Goal: Browse casually: Explore the website without a specific task or goal

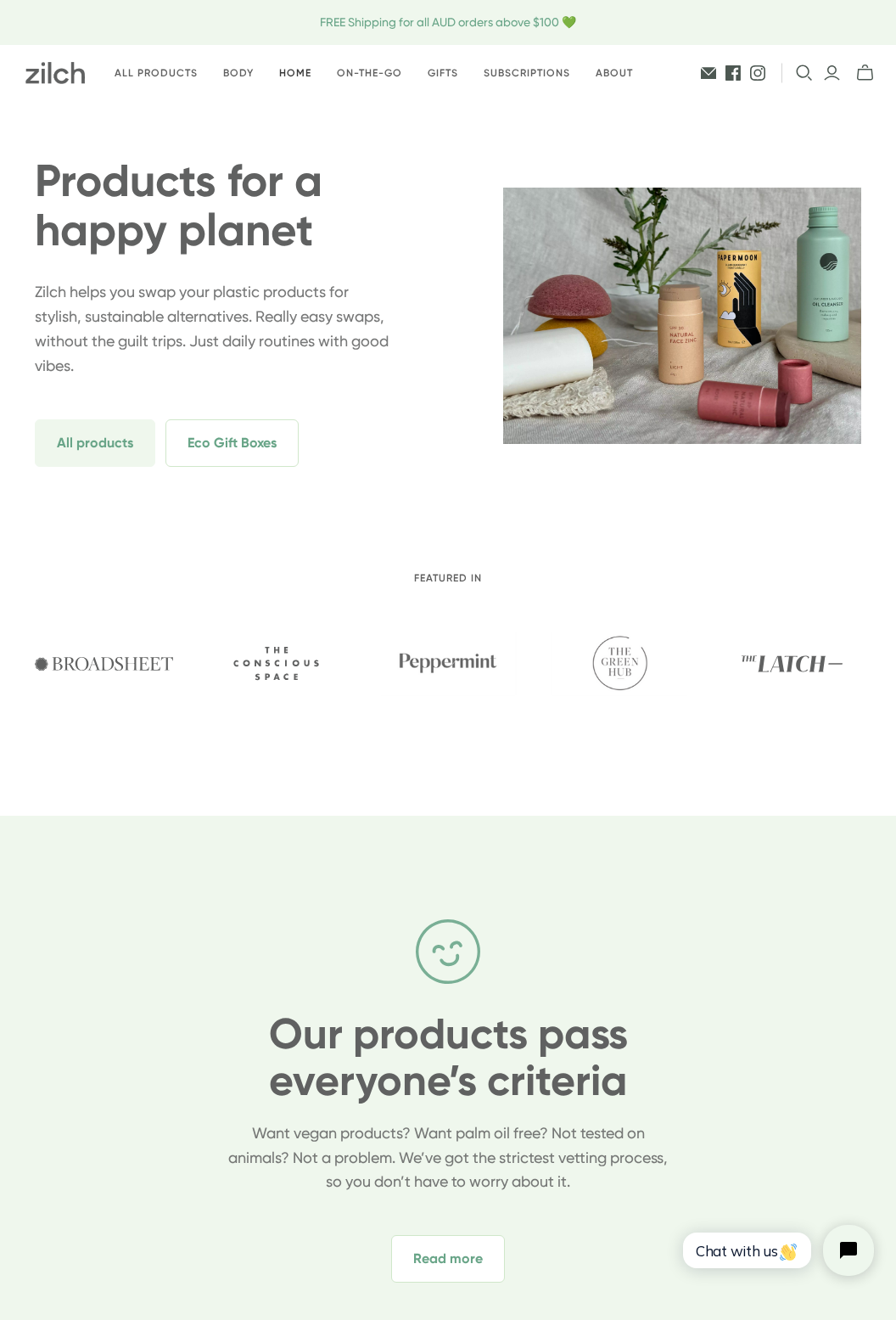
click at [291, 82] on link "Home" at bounding box center [295, 73] width 57 height 40
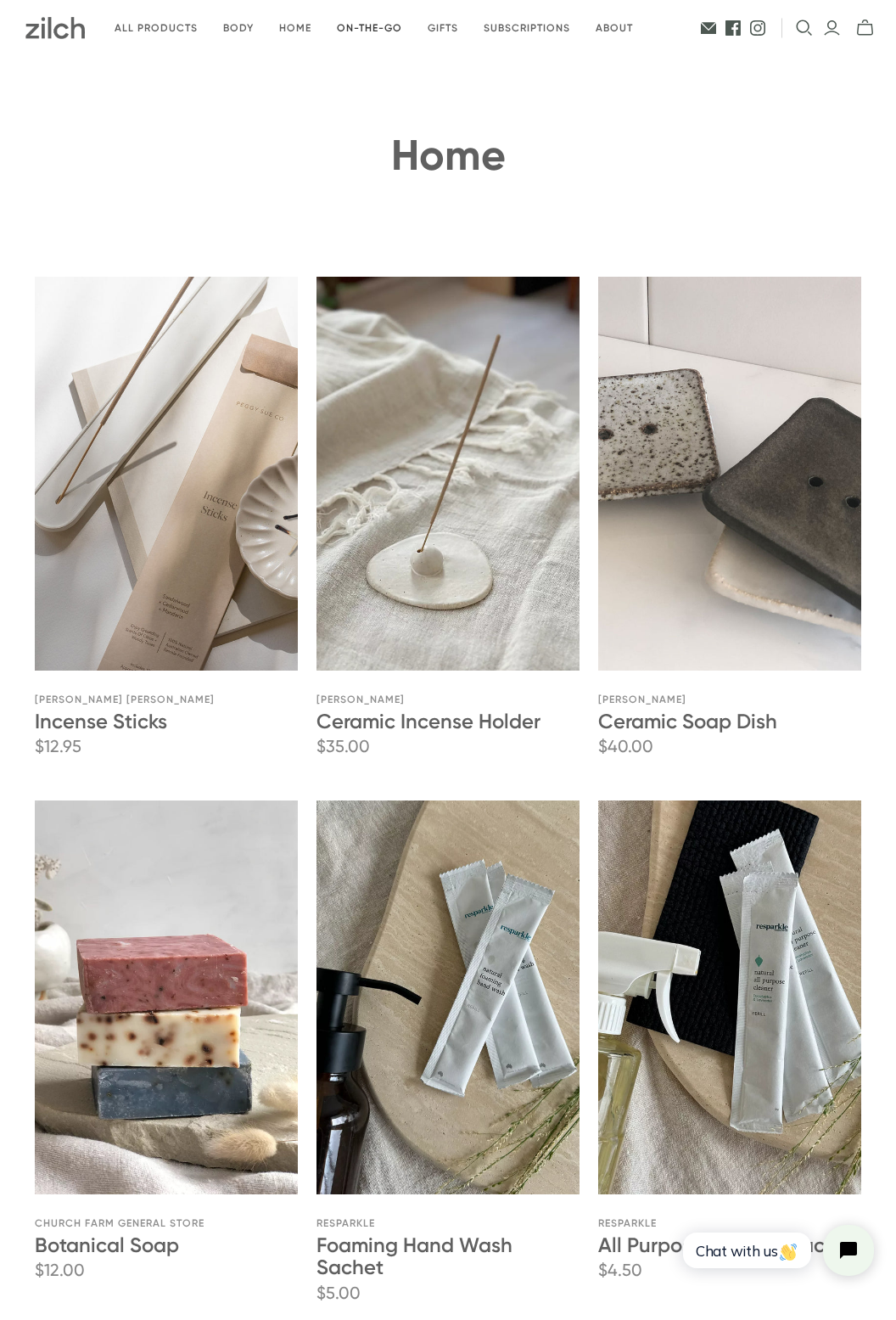
click at [368, 29] on link "On-the-go" at bounding box center [369, 28] width 90 height 40
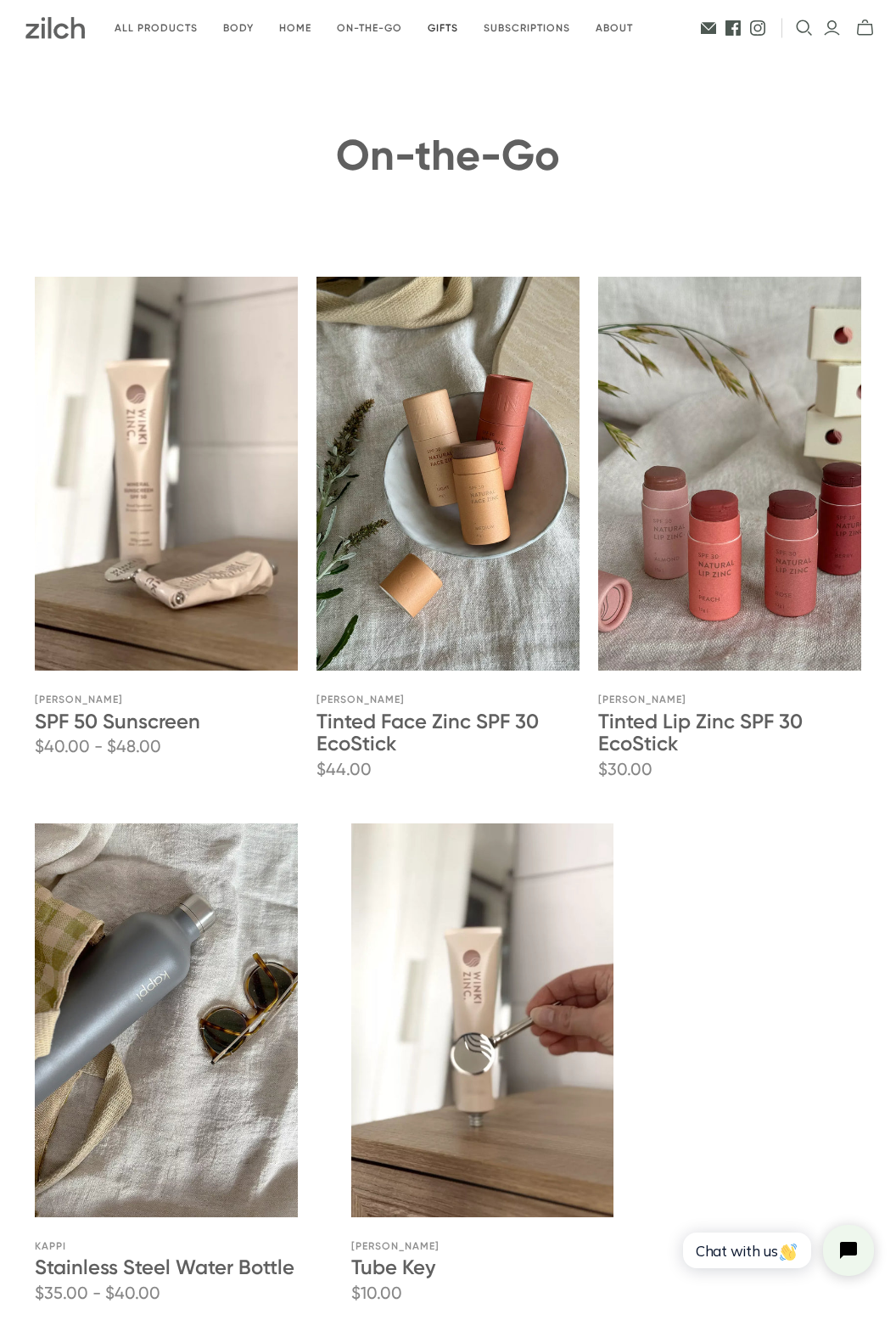
click at [445, 34] on link "Gifts" at bounding box center [443, 28] width 56 height 40
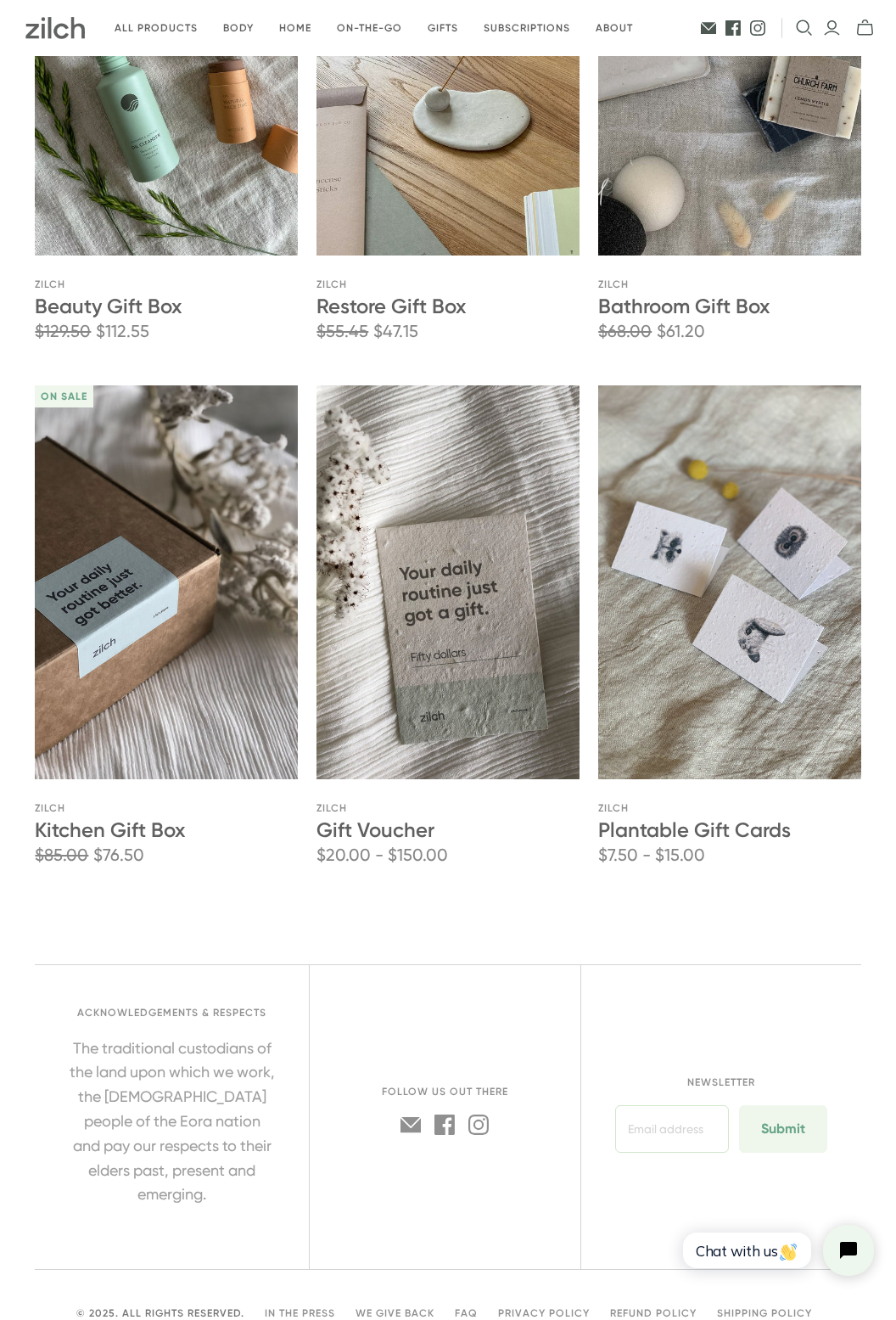
scroll to position [416, 0]
click at [74, 877] on ul "Quickshop Add to cart Unavailable On sale Zilch Beauty Gift Box $129.50 $112.55…" at bounding box center [447, 363] width 825 height 1090
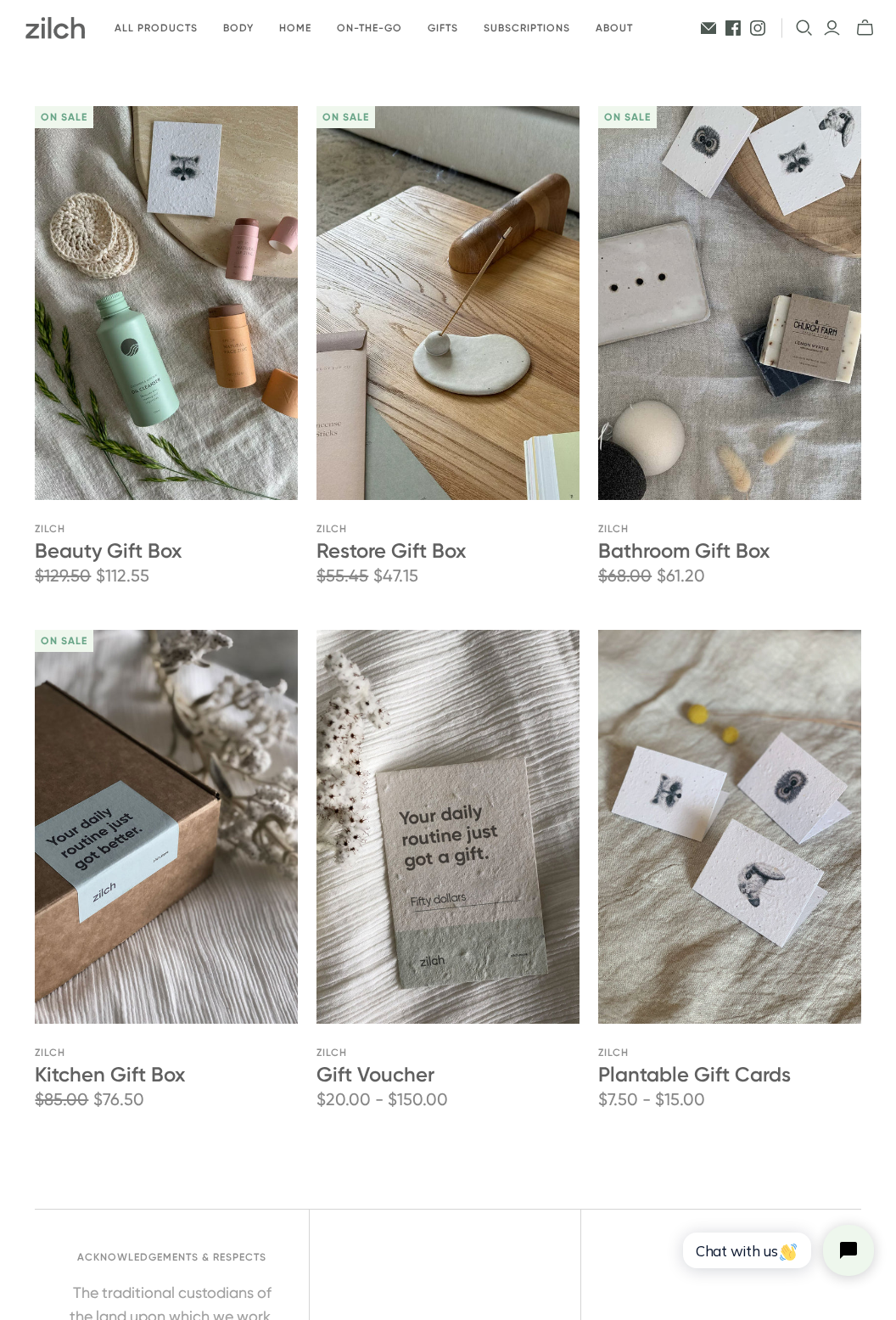
scroll to position [0, 0]
